Goal: Find specific page/section: Find specific page/section

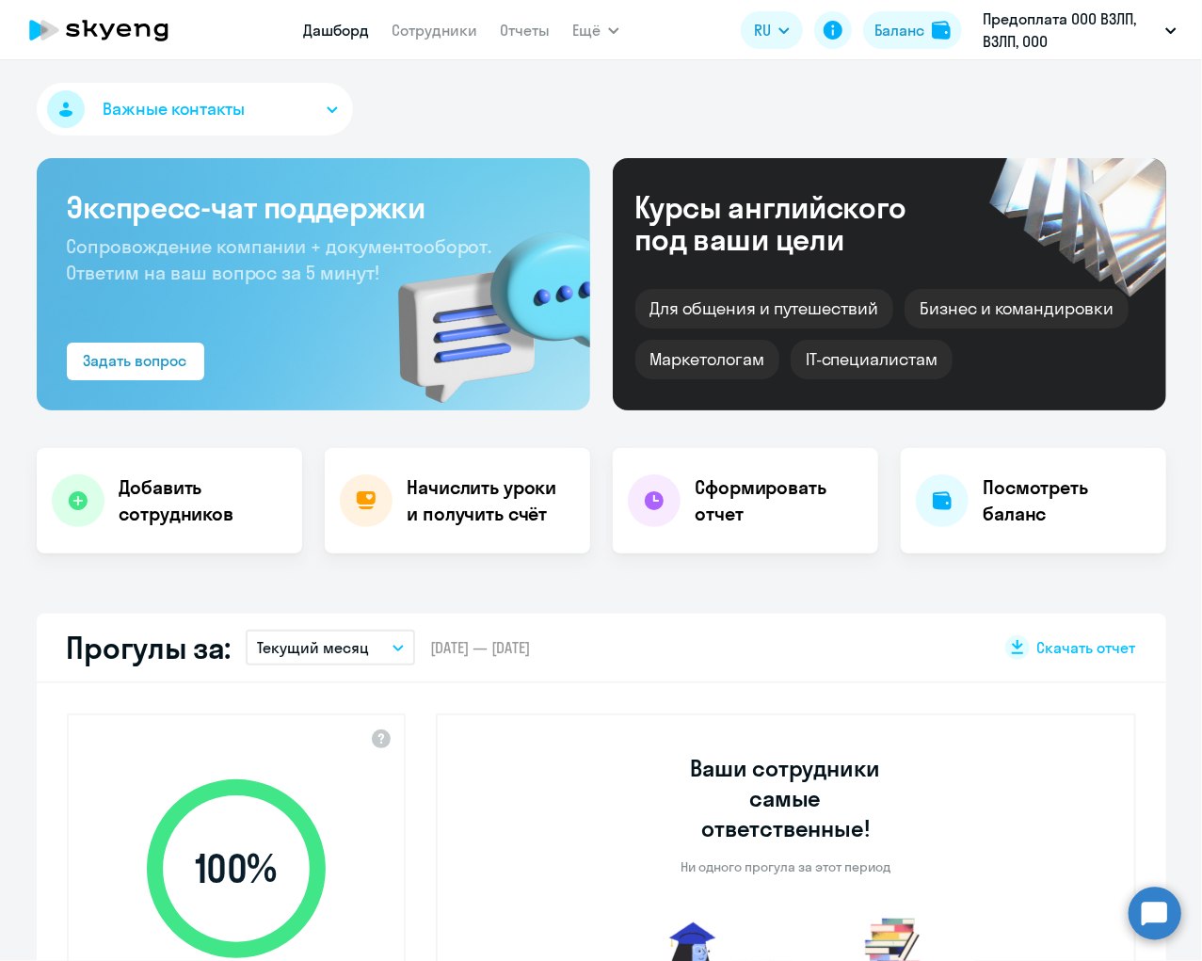
select select "30"
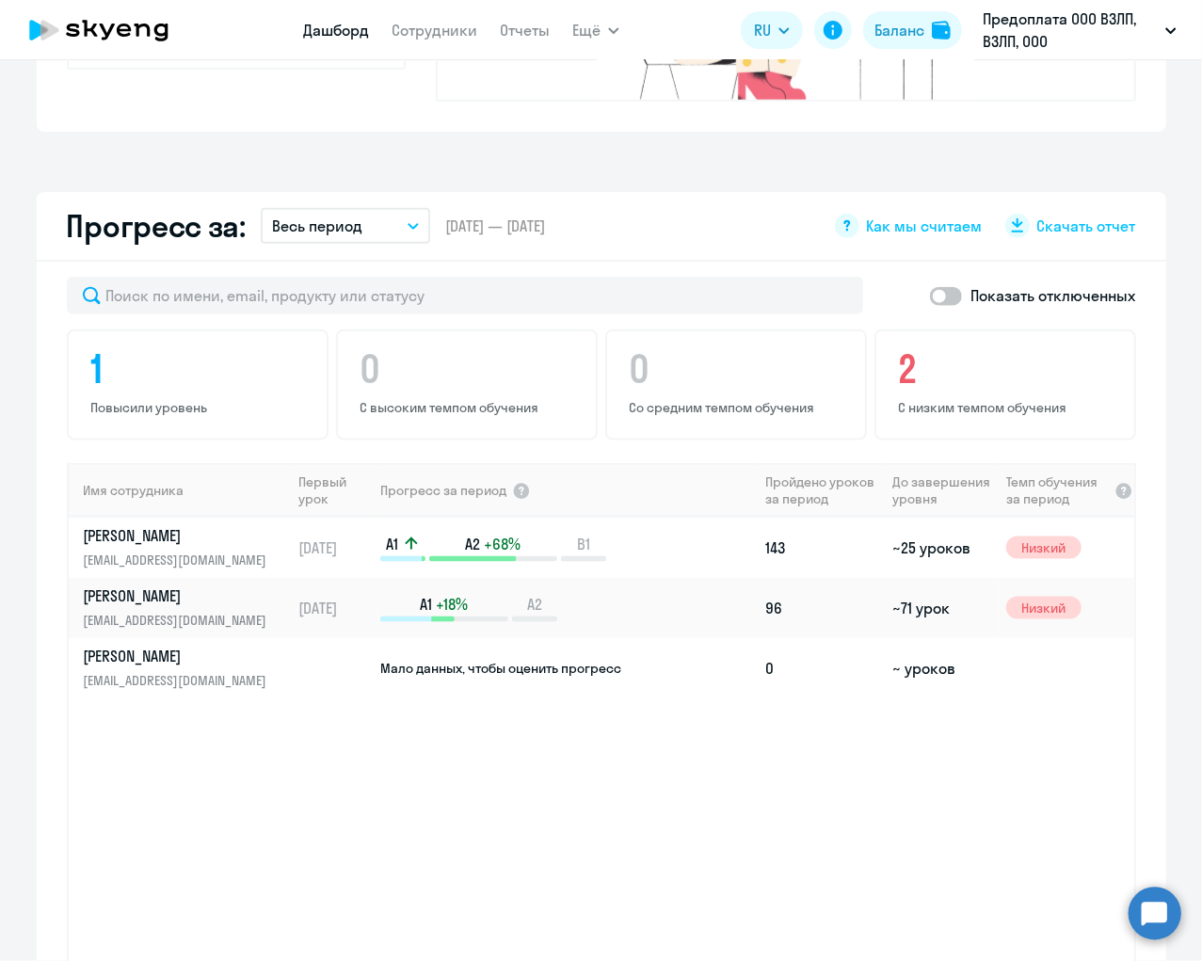
scroll to position [996, 0]
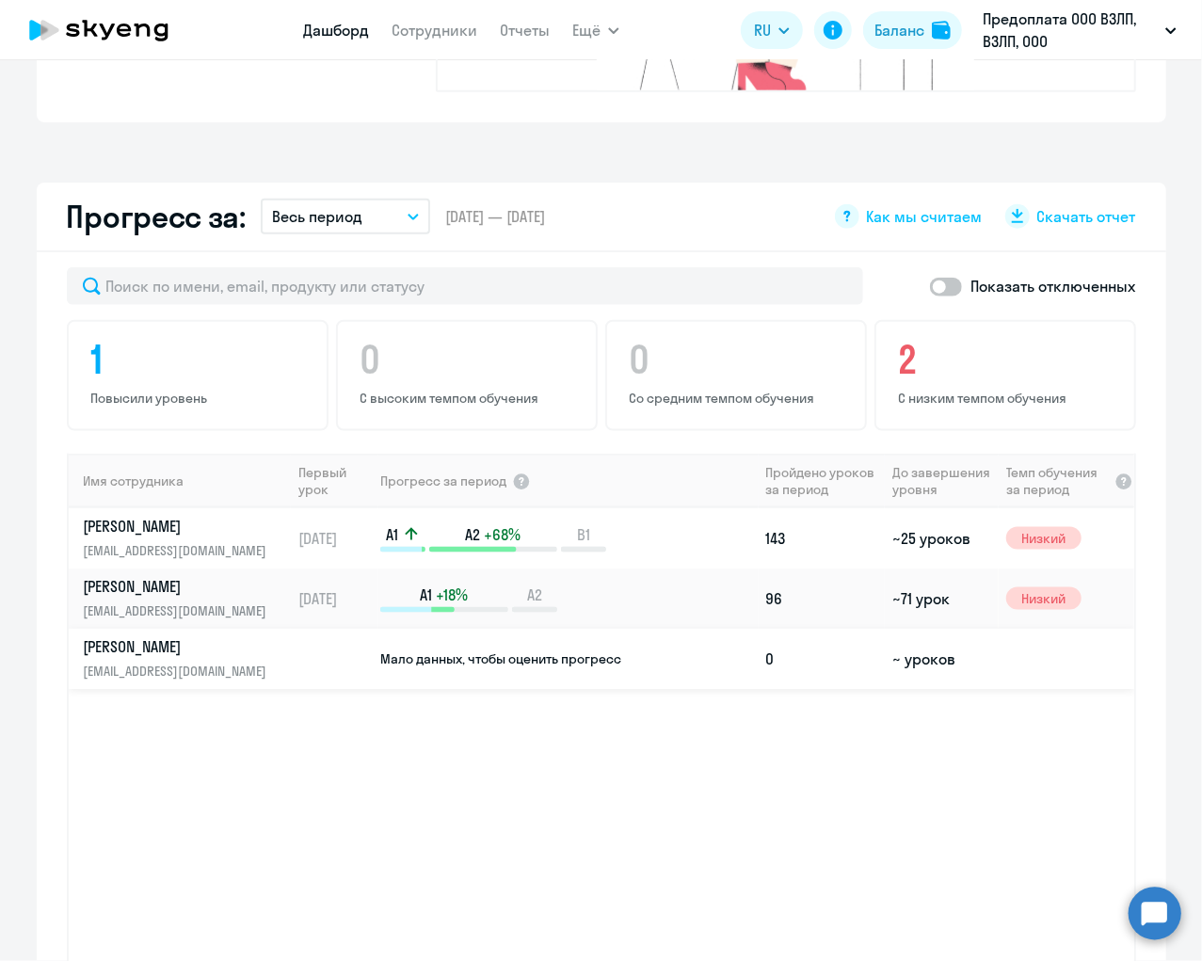
click at [929, 630] on td "~ уроков" at bounding box center [942, 659] width 114 height 60
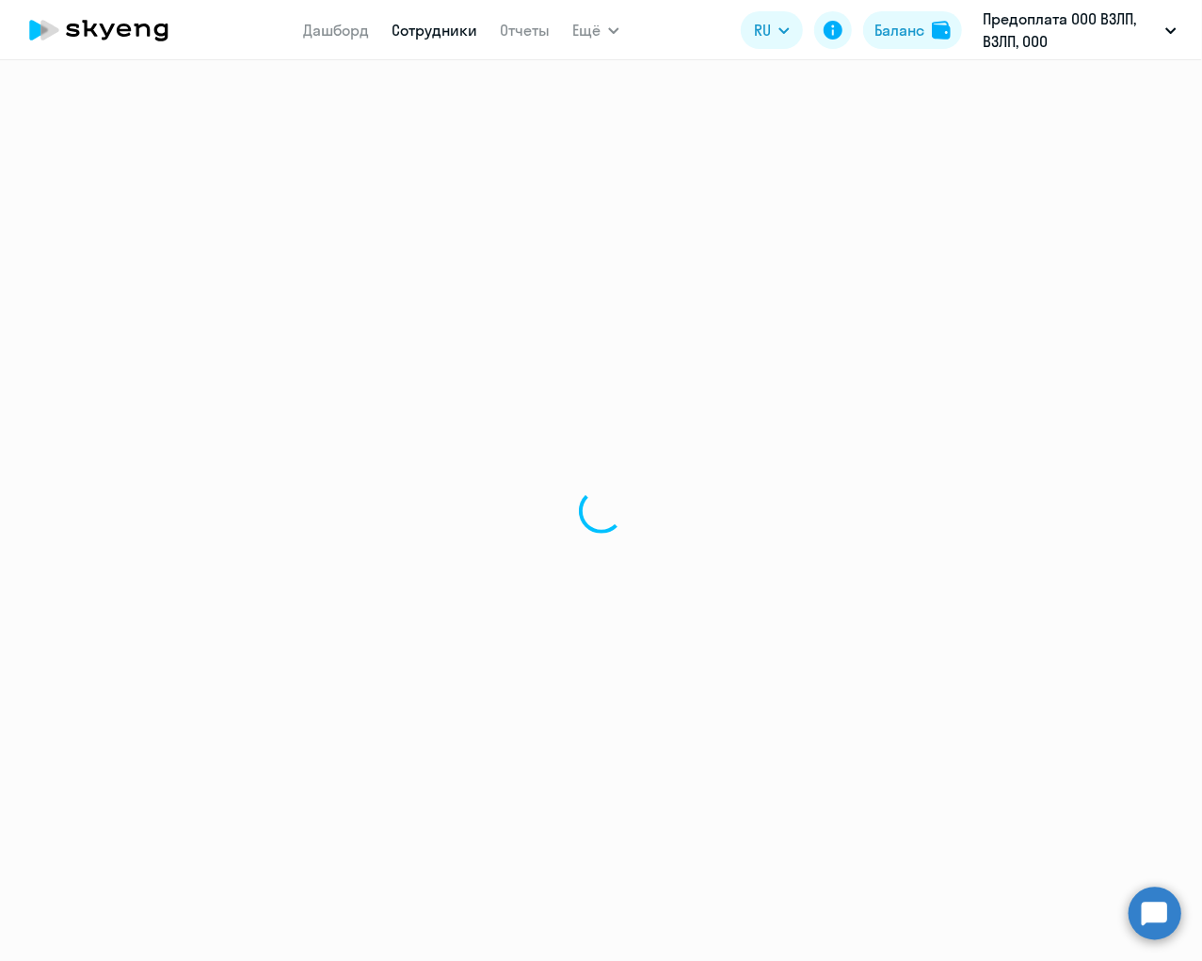
select select "english"
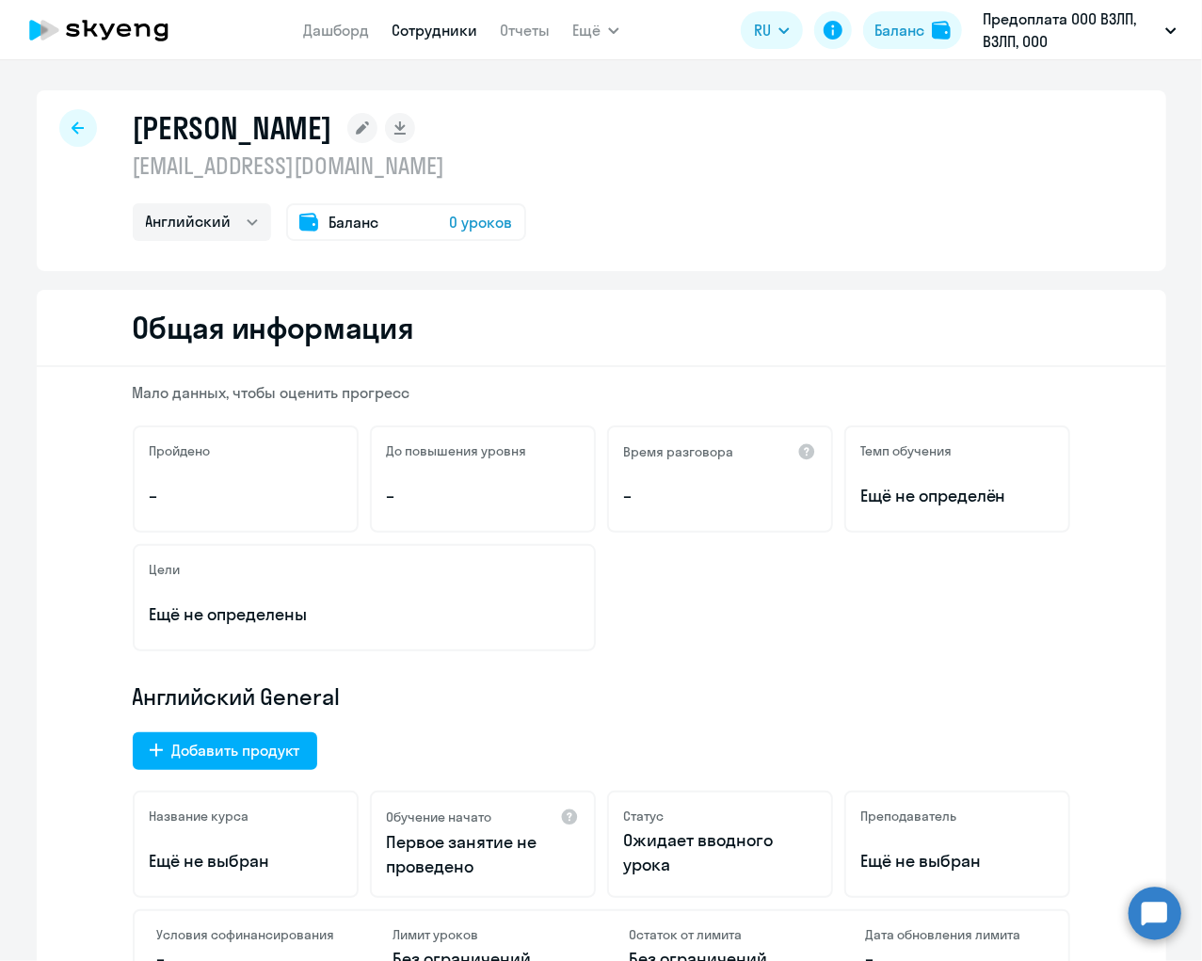
click at [1151, 916] on circle at bounding box center [1155, 913] width 53 height 53
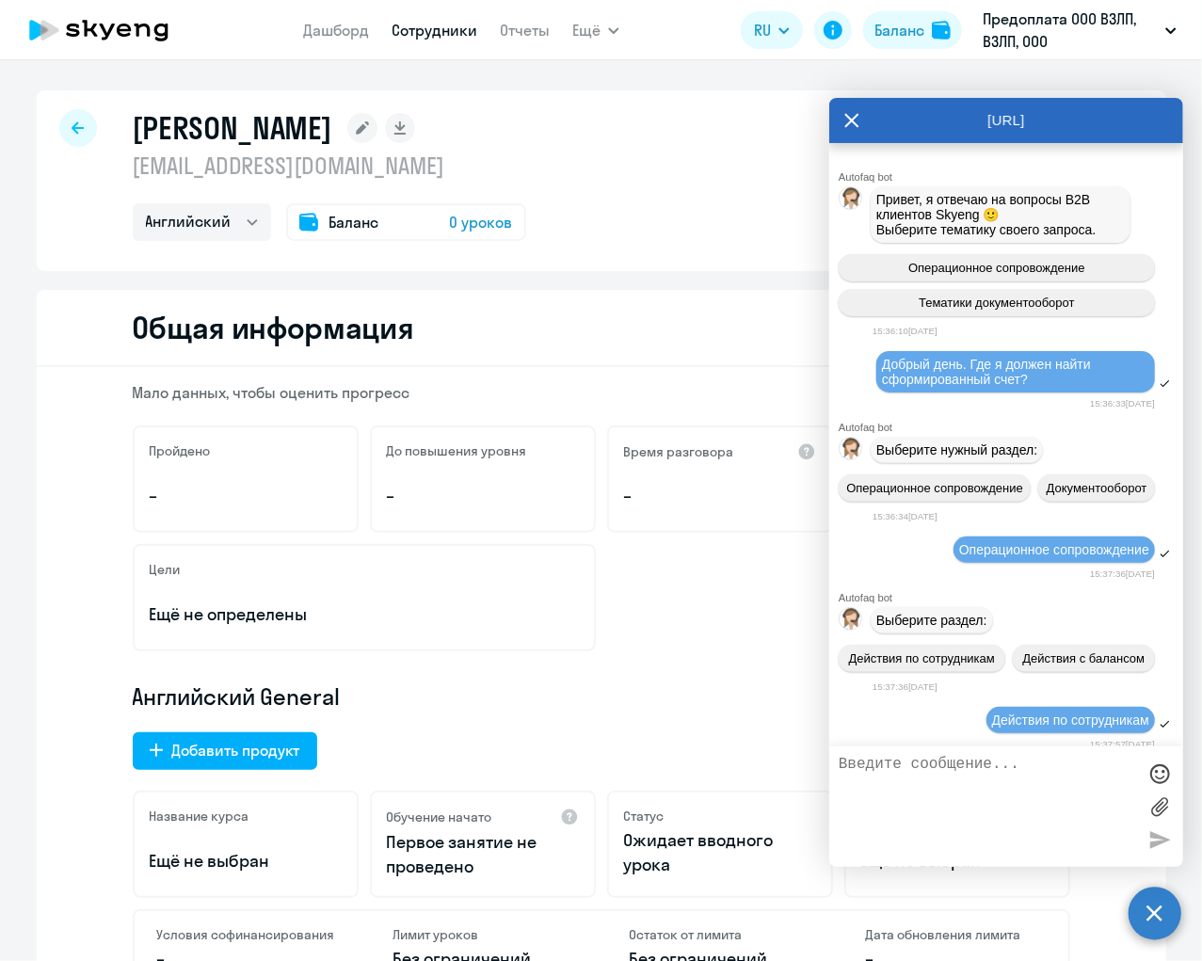
scroll to position [3187, 0]
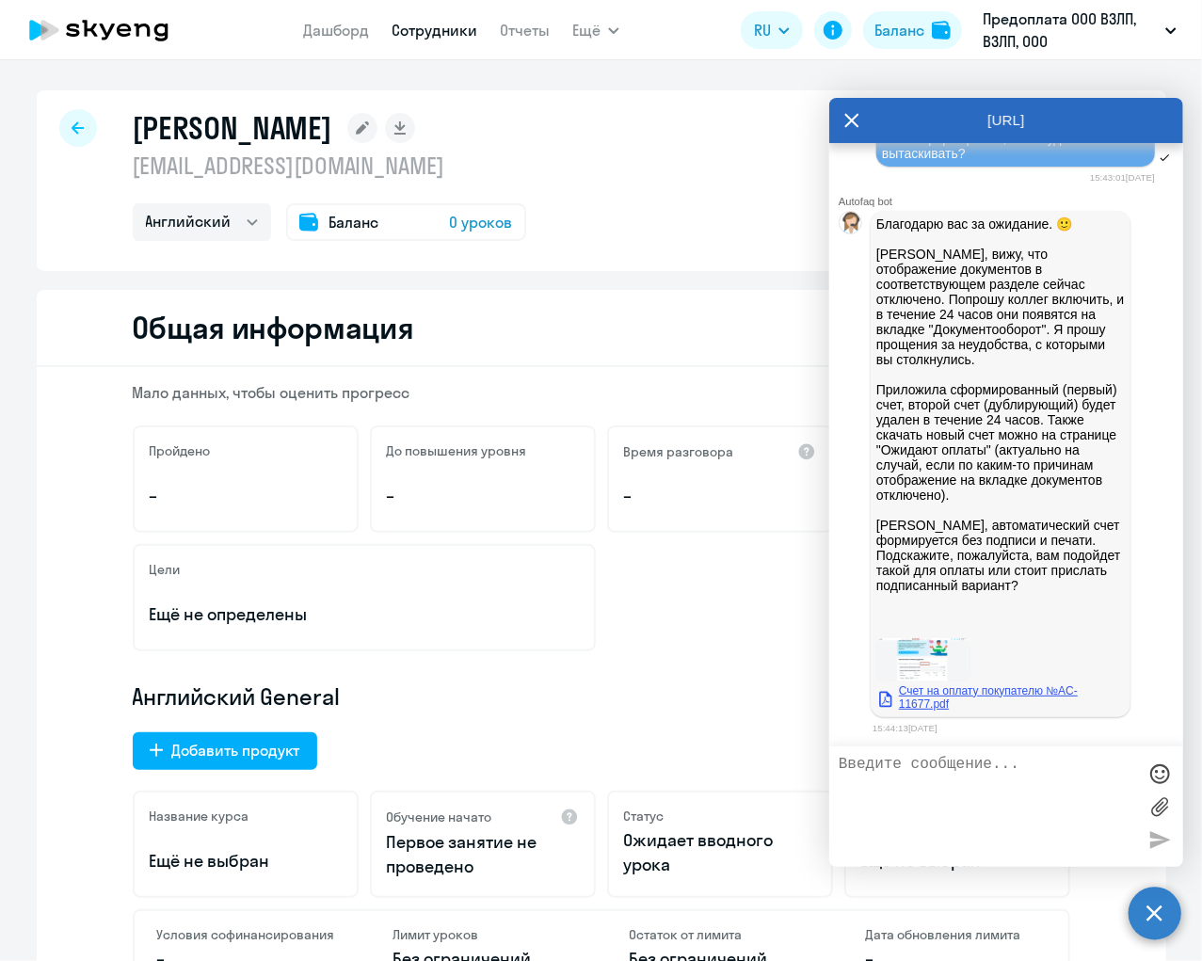
click at [938, 695] on link "Счет на оплату покупателю №AC-11677.pdf" at bounding box center [1001, 698] width 249 height 26
click at [857, 115] on icon at bounding box center [853, 121] width 14 height 14
